Goal: Task Accomplishment & Management: Use online tool/utility

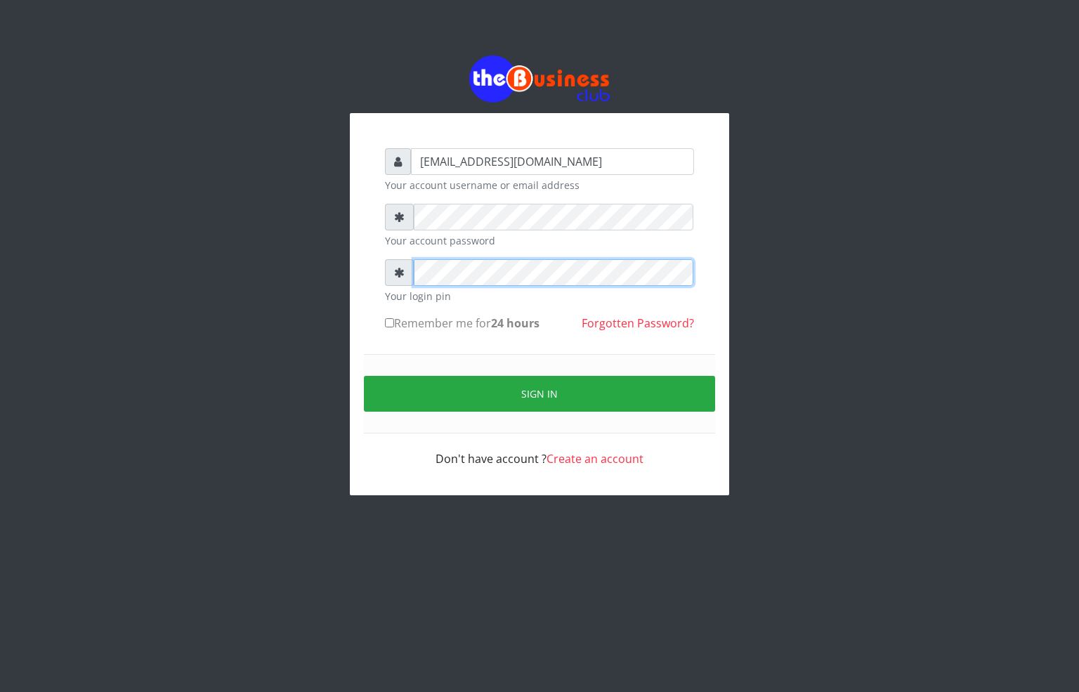
click at [304, 280] on div "alfredglad1111@gmail.com Your account username or email address Your account pa…" at bounding box center [539, 275] width 801 height 551
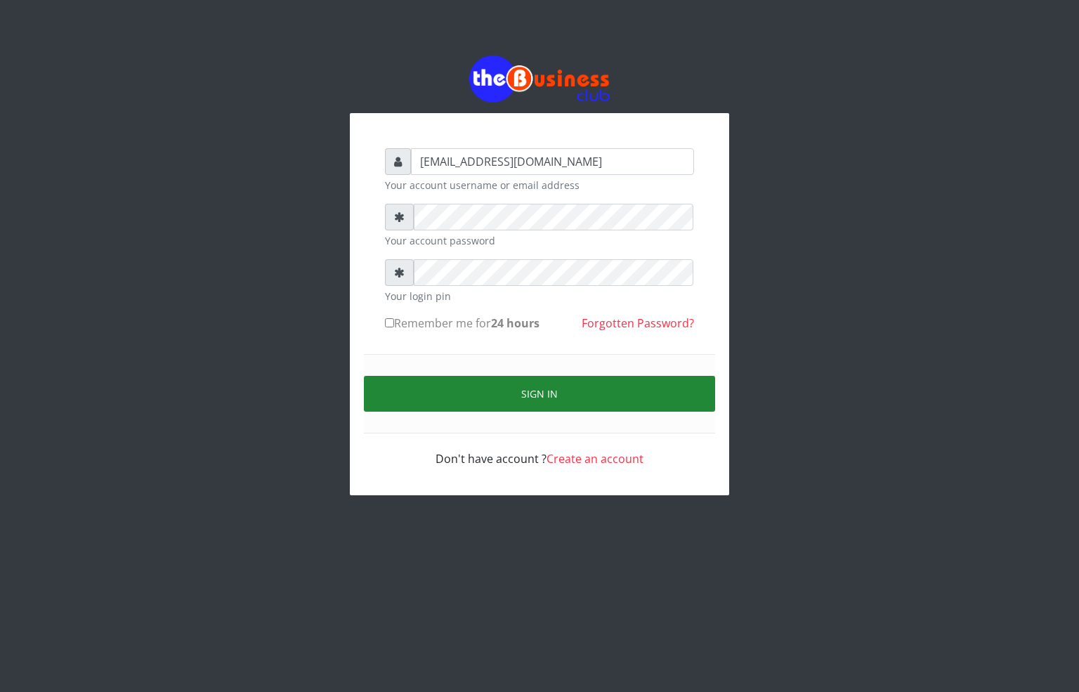
click at [513, 398] on button "Sign in" at bounding box center [539, 394] width 351 height 36
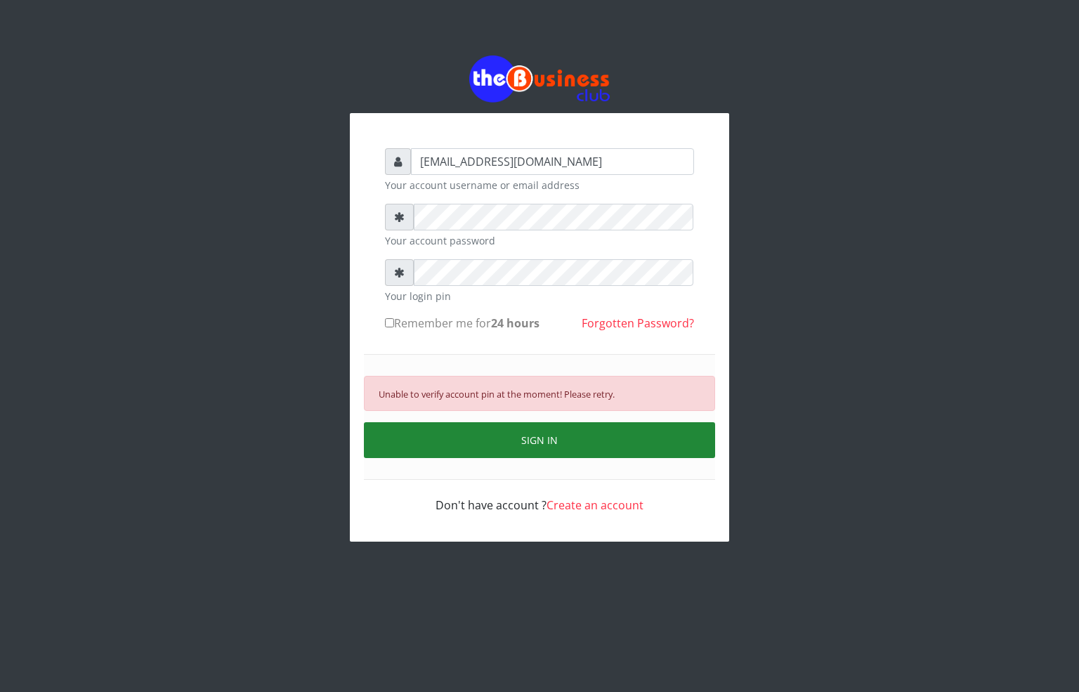
click at [448, 443] on button "SIGN IN" at bounding box center [539, 440] width 351 height 36
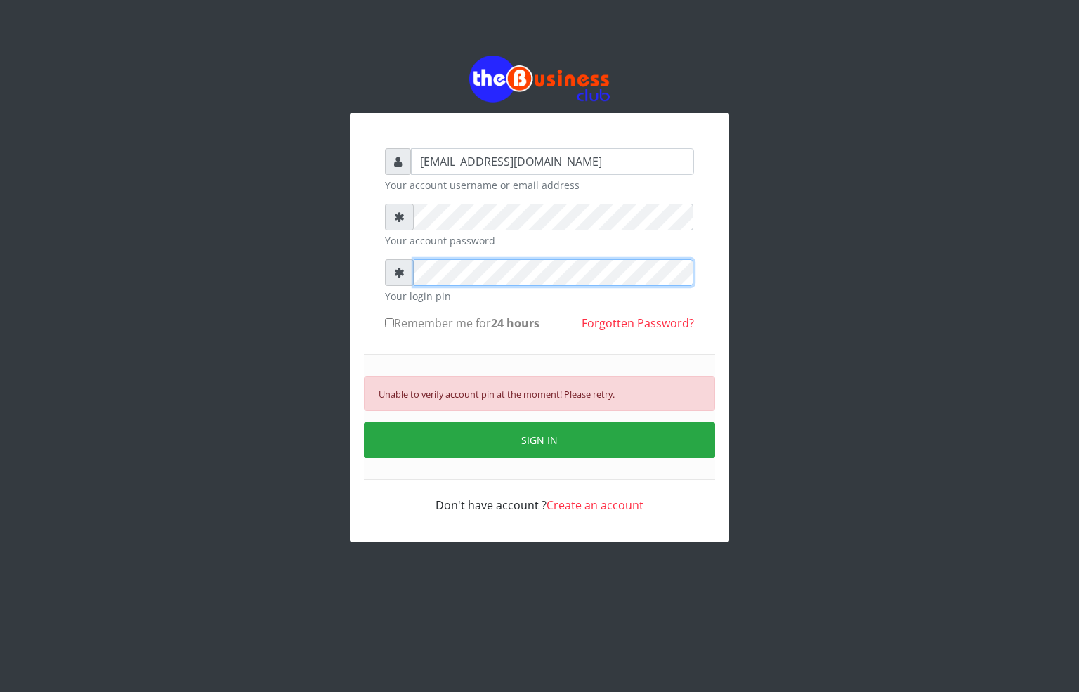
click at [323, 271] on div "alfredglad1111@gmail.com Your account username or email address Your account pa…" at bounding box center [539, 298] width 801 height 597
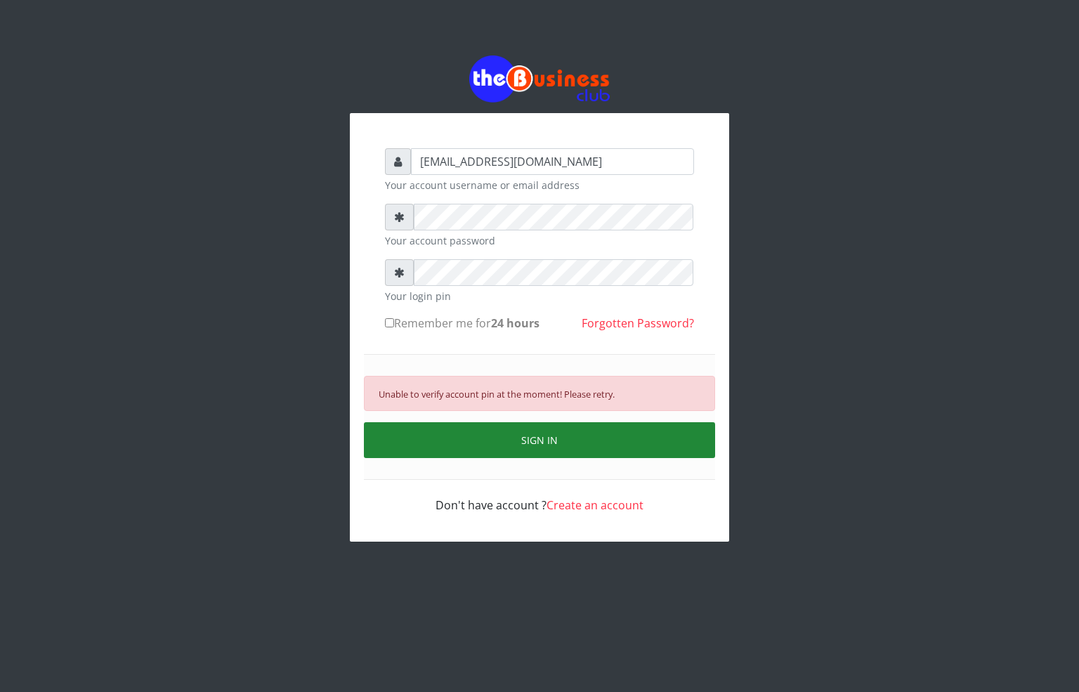
click at [479, 449] on button "SIGN IN" at bounding box center [539, 440] width 351 height 36
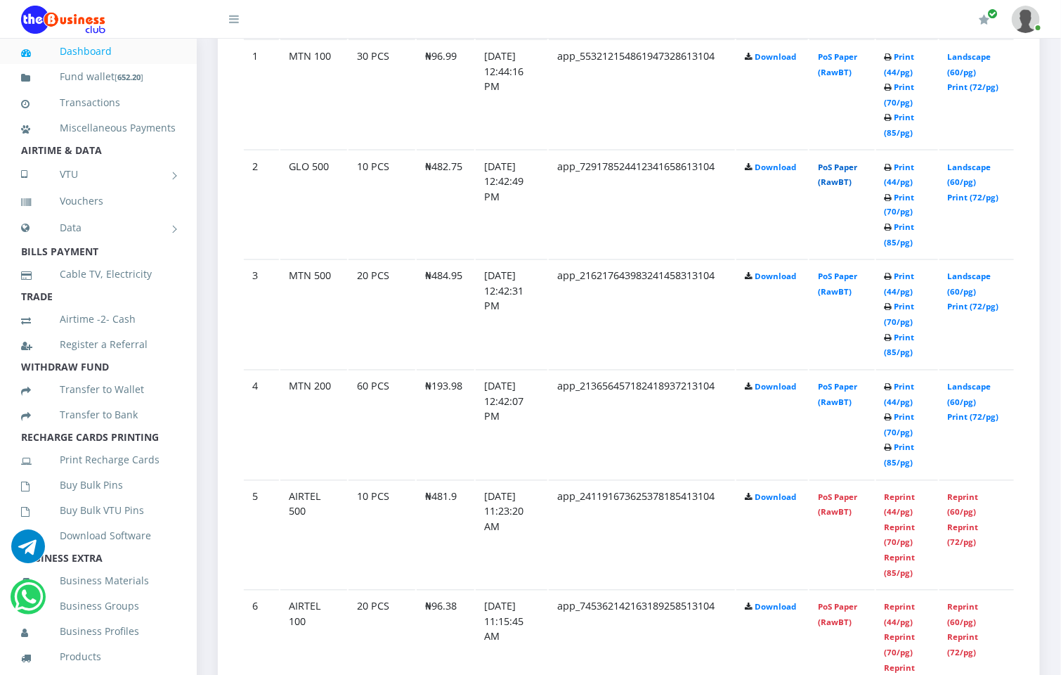
scroll to position [843, 0]
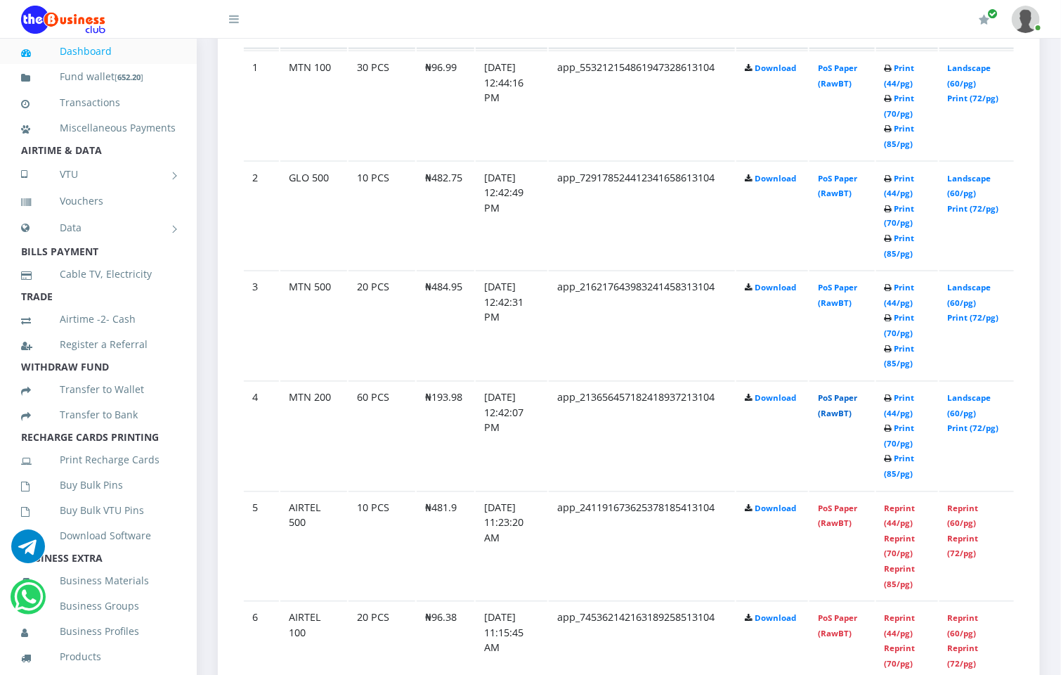
click at [840, 398] on link "PoS Paper (RawBT)" at bounding box center [837, 406] width 39 height 26
click at [848, 287] on link "PoS Paper (RawBT)" at bounding box center [837, 295] width 39 height 26
click at [835, 182] on link "PoS Paper (RawBT)" at bounding box center [837, 186] width 39 height 26
click at [846, 67] on link "PoS Paper (RawBT)" at bounding box center [837, 76] width 39 height 26
